Goal: Contribute content: Add original content to the website for others to see

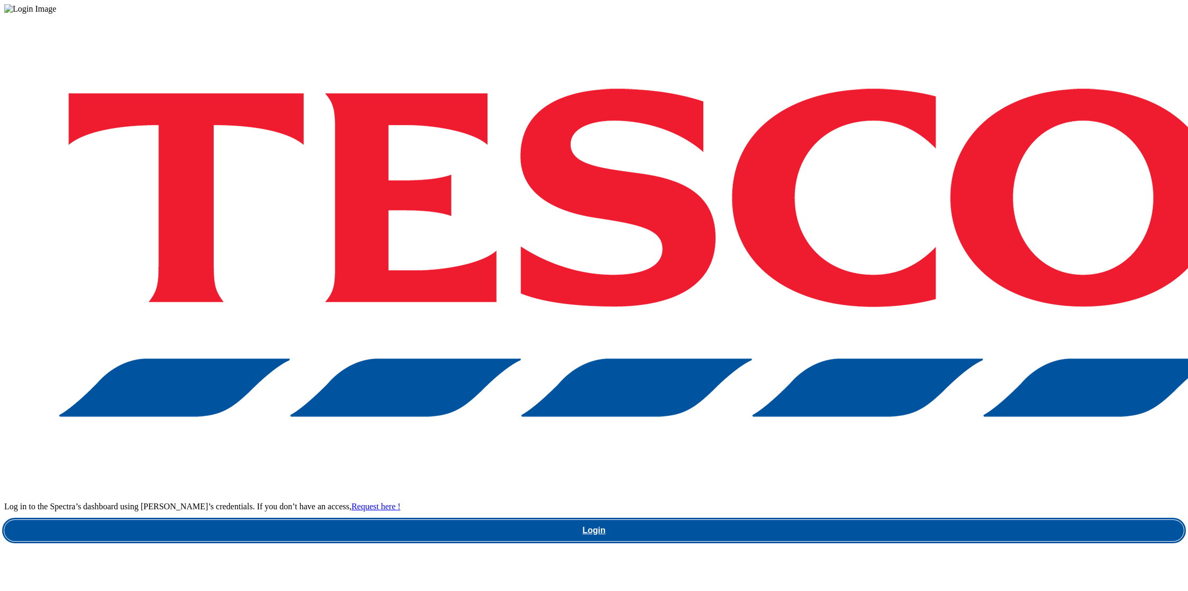
click at [887, 520] on link "Login" at bounding box center [594, 530] width 1180 height 21
click at [900, 520] on link "Login" at bounding box center [594, 530] width 1180 height 21
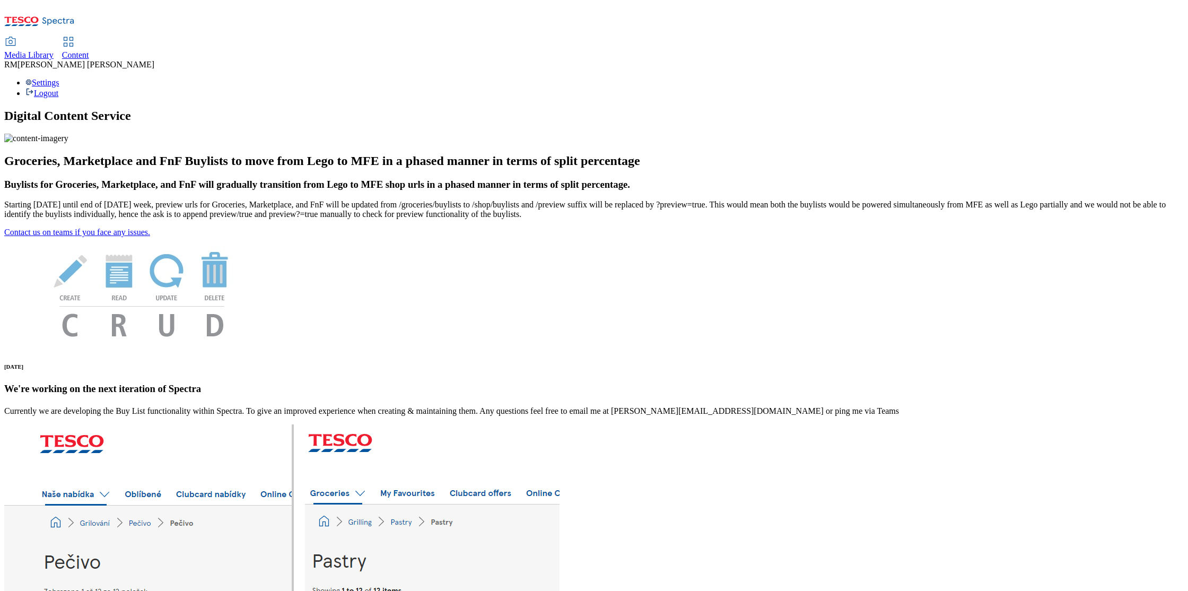
click at [54, 50] on div "Media Library" at bounding box center [28, 55] width 49 height 10
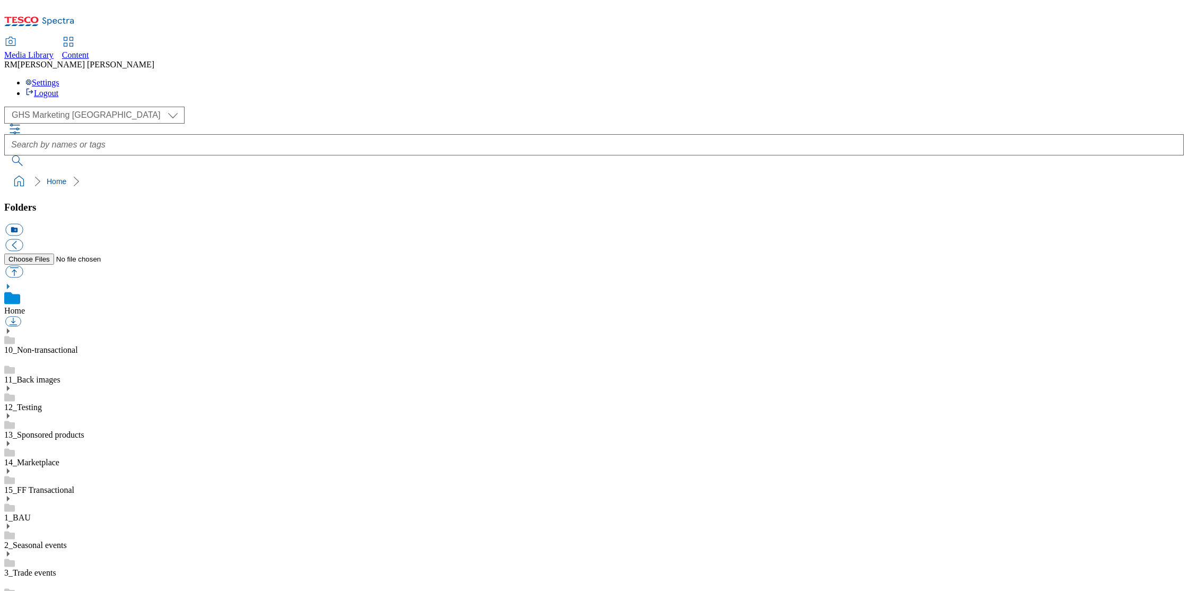
scroll to position [1, 0]
click at [100, 107] on select "GHS Marketing UK iGHS Marketing CE MCA CZ MCA HU MCA SK" at bounding box center [94, 115] width 180 height 17
select select "flare-ighs-ce-mktg"
click at [7, 107] on select "GHS Marketing UK iGHS Marketing CE MCA CZ MCA HU MCA SK" at bounding box center [94, 115] width 180 height 17
click at [12, 525] on icon at bounding box center [7, 528] width 7 height 7
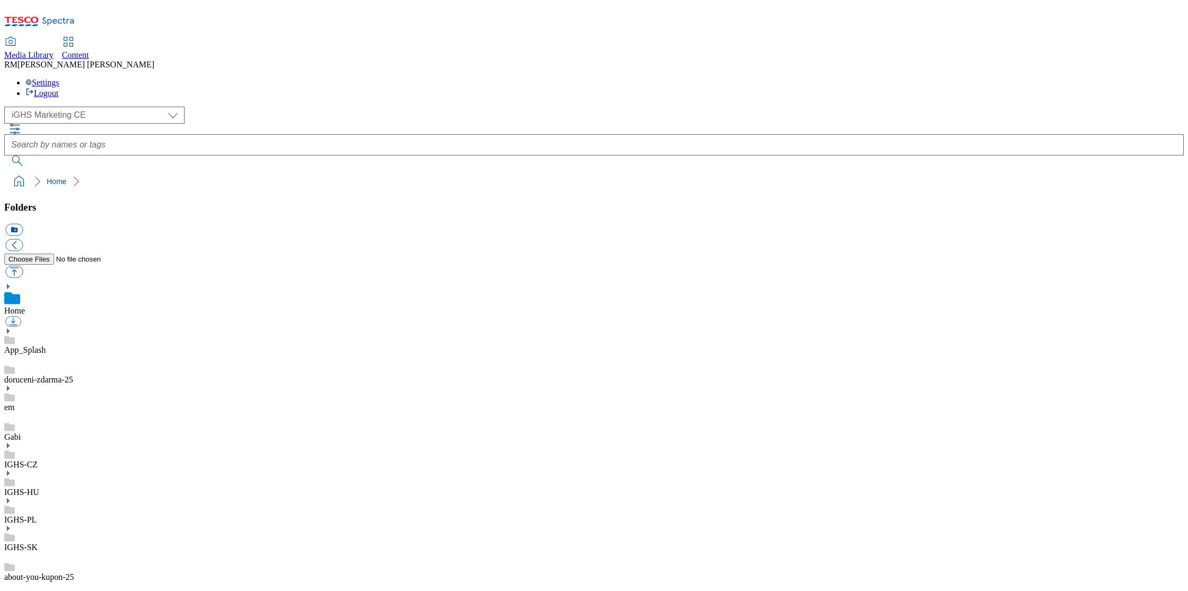
scroll to position [634, 0]
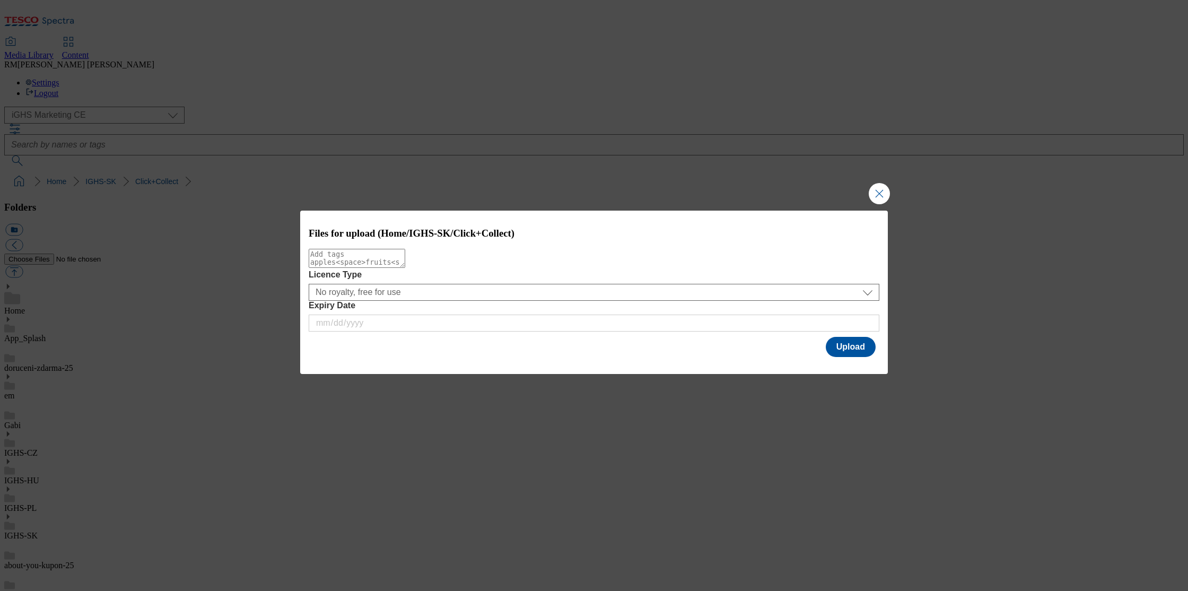
click at [379, 267] on textarea "Modal" at bounding box center [357, 258] width 97 height 19
type textarea "New"
click at [846, 355] on button "Upload" at bounding box center [851, 347] width 50 height 20
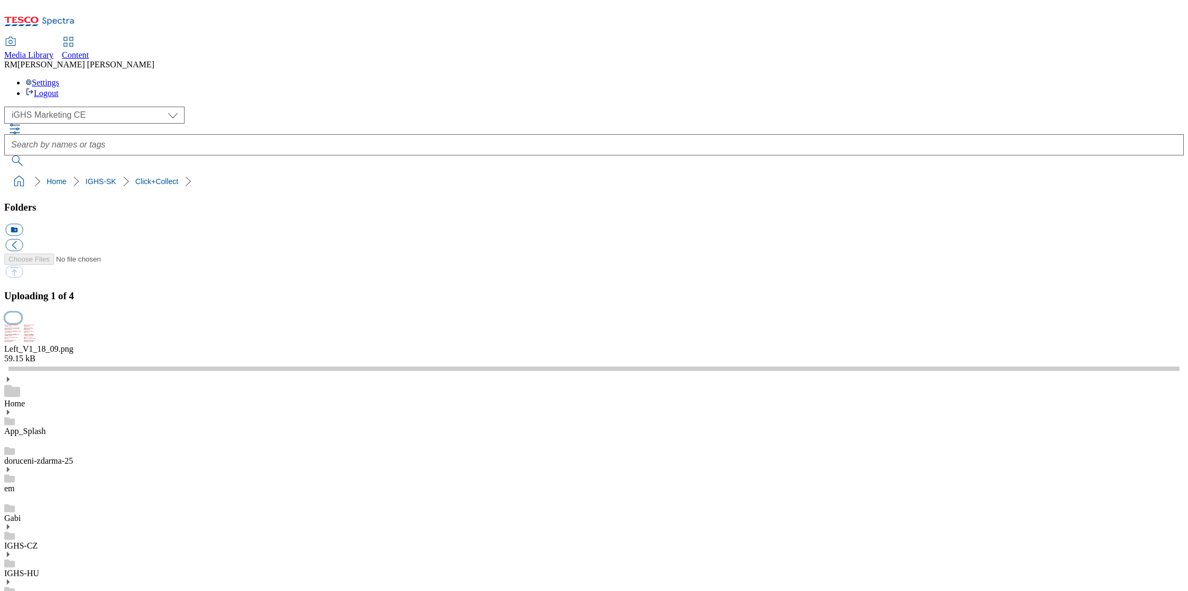
click at [21, 323] on button "button" at bounding box center [13, 317] width 16 height 10
click at [1042, 324] on div "Uploading 1 of 4" at bounding box center [594, 306] width 1180 height 33
click at [21, 323] on button "button" at bounding box center [13, 317] width 16 height 10
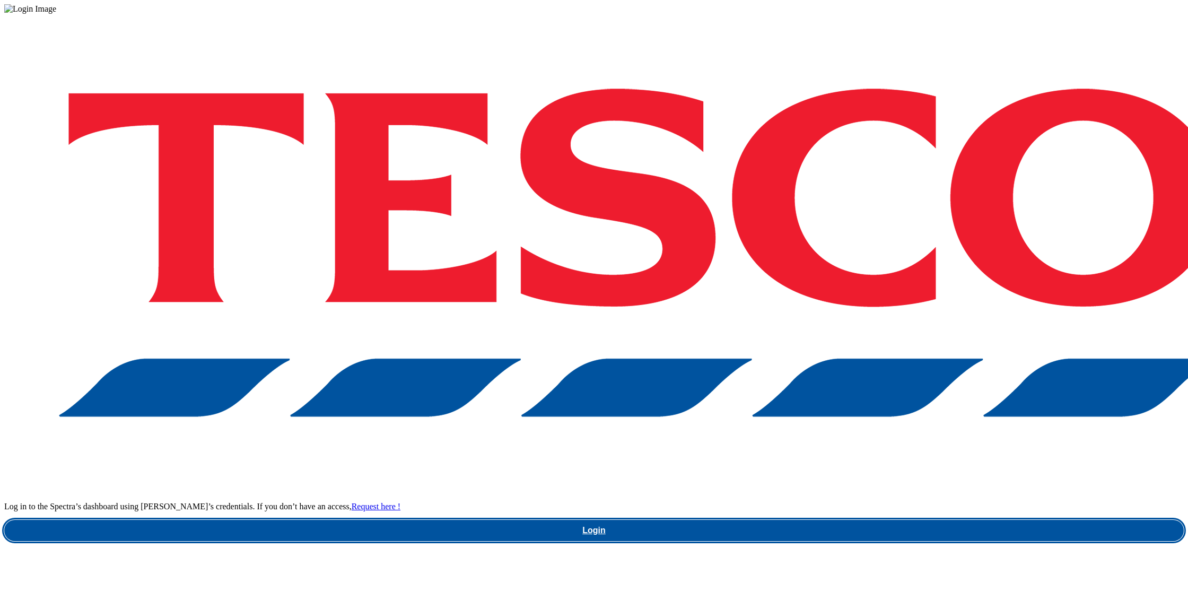
click at [911, 520] on link "Login" at bounding box center [594, 530] width 1180 height 21
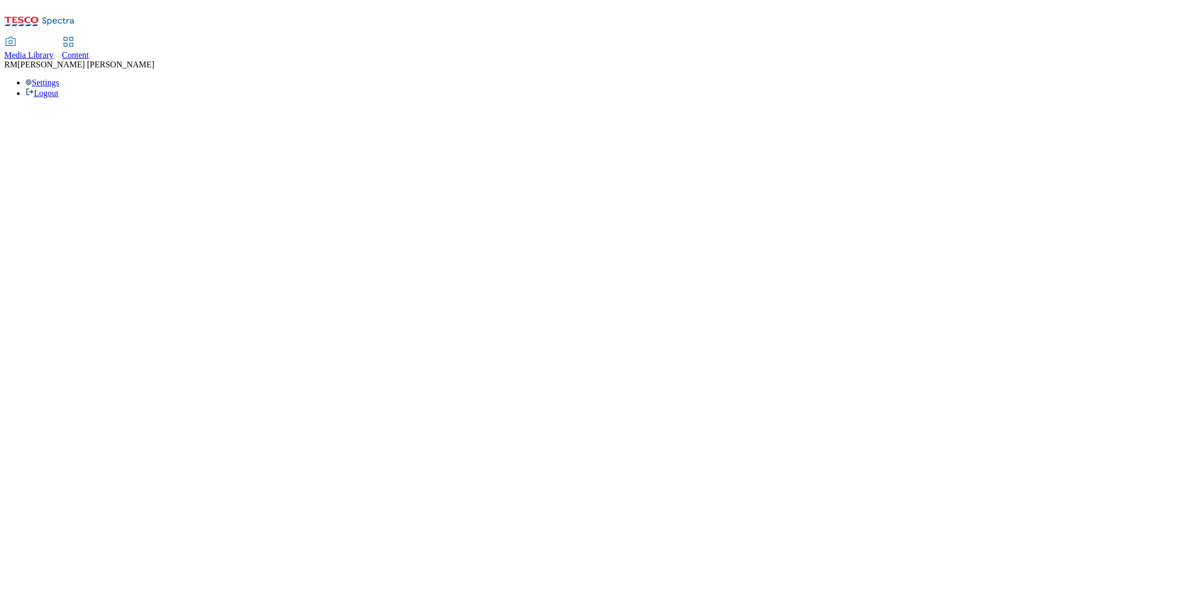
select select "flare-ighs-ce-mktg"
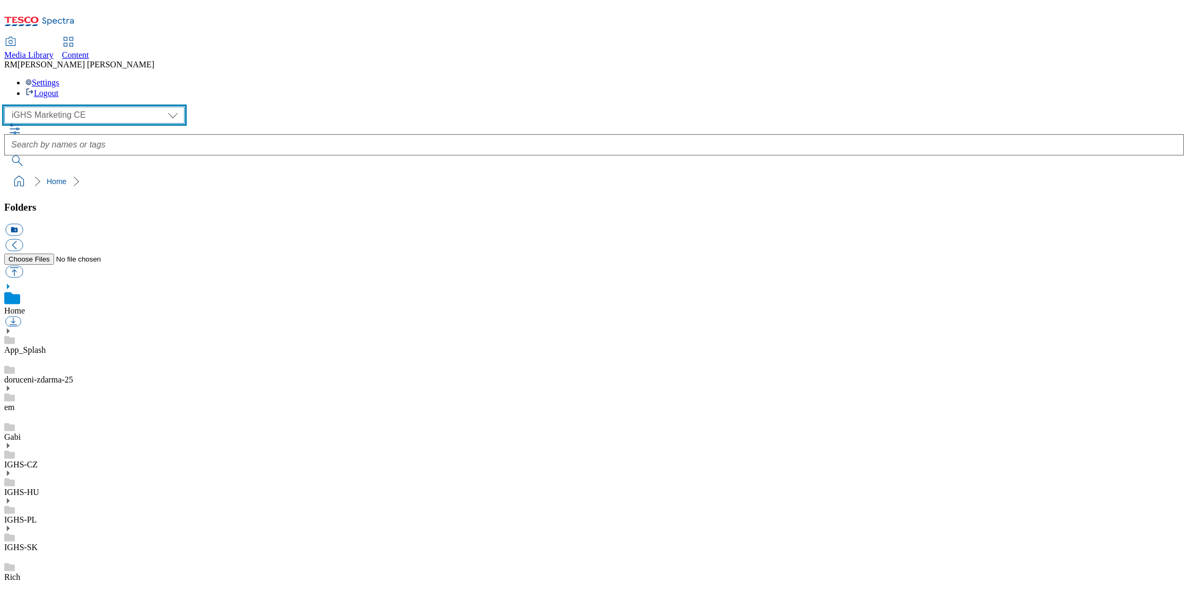
click at [97, 107] on select "GHS Marketing UK iGHS Marketing CE MCA CZ MCA HU MCA SK" at bounding box center [94, 115] width 180 height 17
click at [7, 107] on select "GHS Marketing UK iGHS Marketing CE MCA CZ MCA HU MCA SK" at bounding box center [94, 115] width 180 height 17
click at [12, 525] on icon at bounding box center [7, 528] width 7 height 7
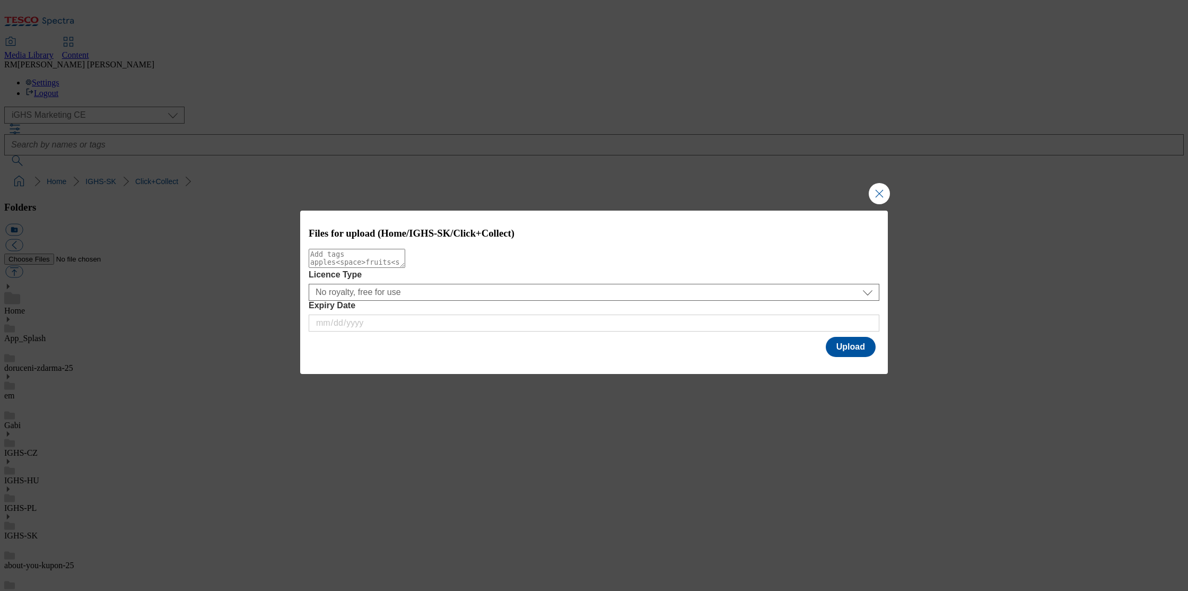
click at [399, 268] on textarea "Modal" at bounding box center [357, 258] width 97 height 19
type textarea "new"
click at [848, 348] on button "Upload" at bounding box center [851, 347] width 50 height 20
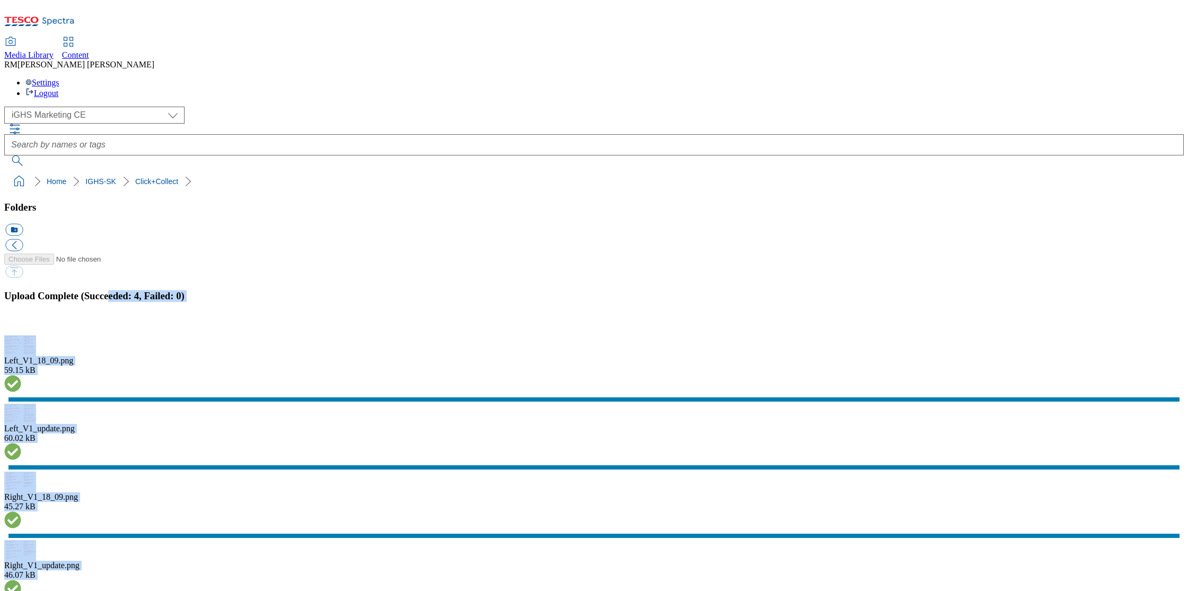
drag, startPoint x: 999, startPoint y: 369, endPoint x: 1000, endPoint y: 302, distance: 66.3
